Goal: Find specific page/section: Find specific page/section

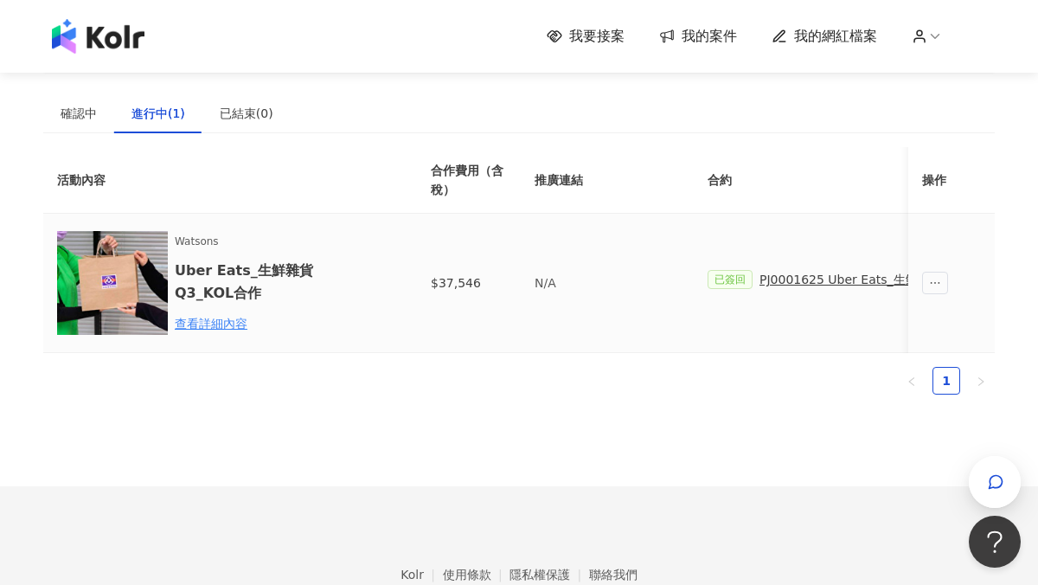
click at [818, 285] on div "PJ0001625 Uber Eats_生鮮雜貨Q3_KOL合作" at bounding box center [885, 279] width 253 height 19
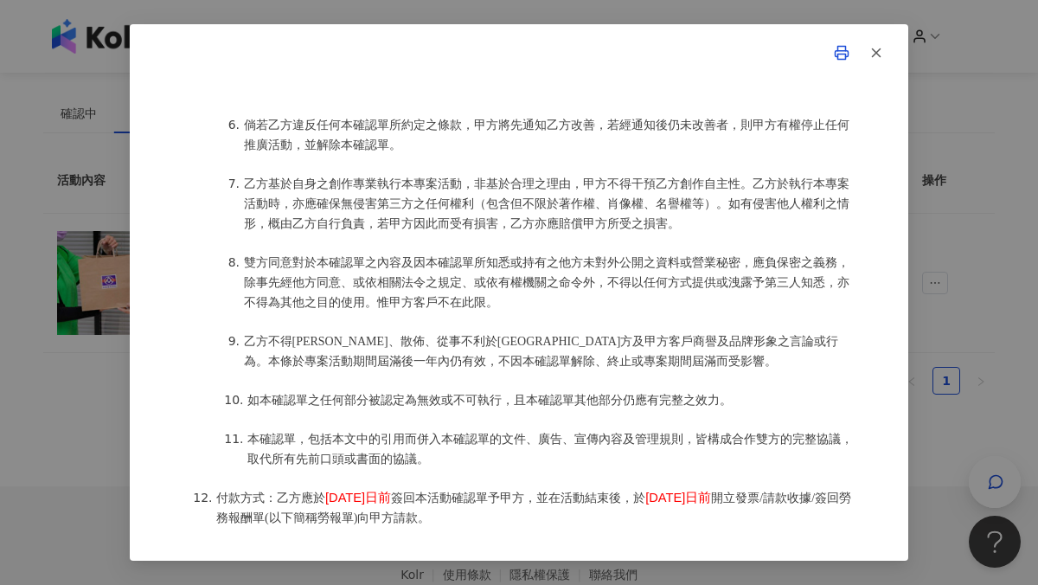
scroll to position [2121, 0]
